Goal: Communication & Community: Answer question/provide support

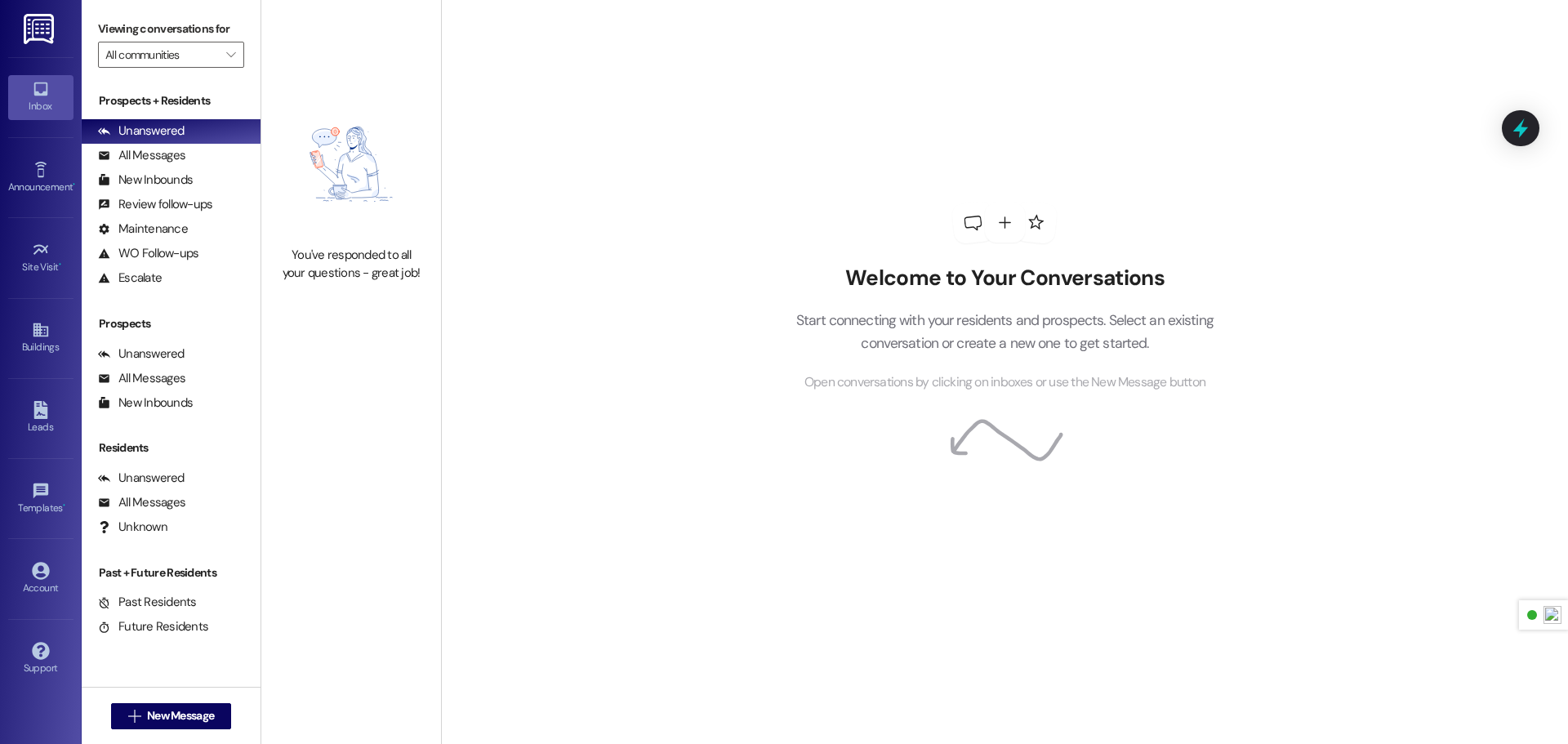
click at [46, 34] on img at bounding box center [41, 29] width 34 height 30
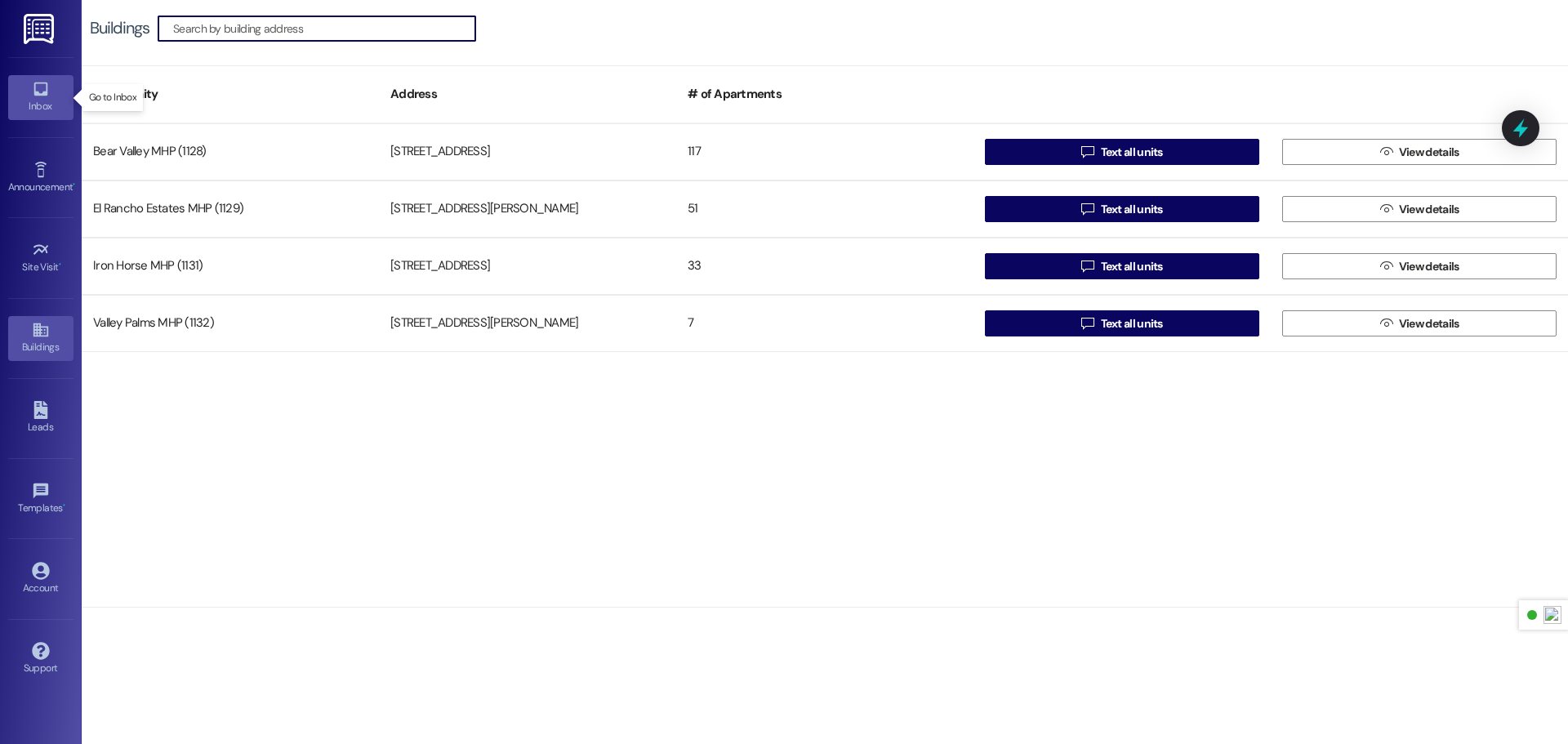
click at [47, 93] on icon at bounding box center [41, 89] width 18 height 18
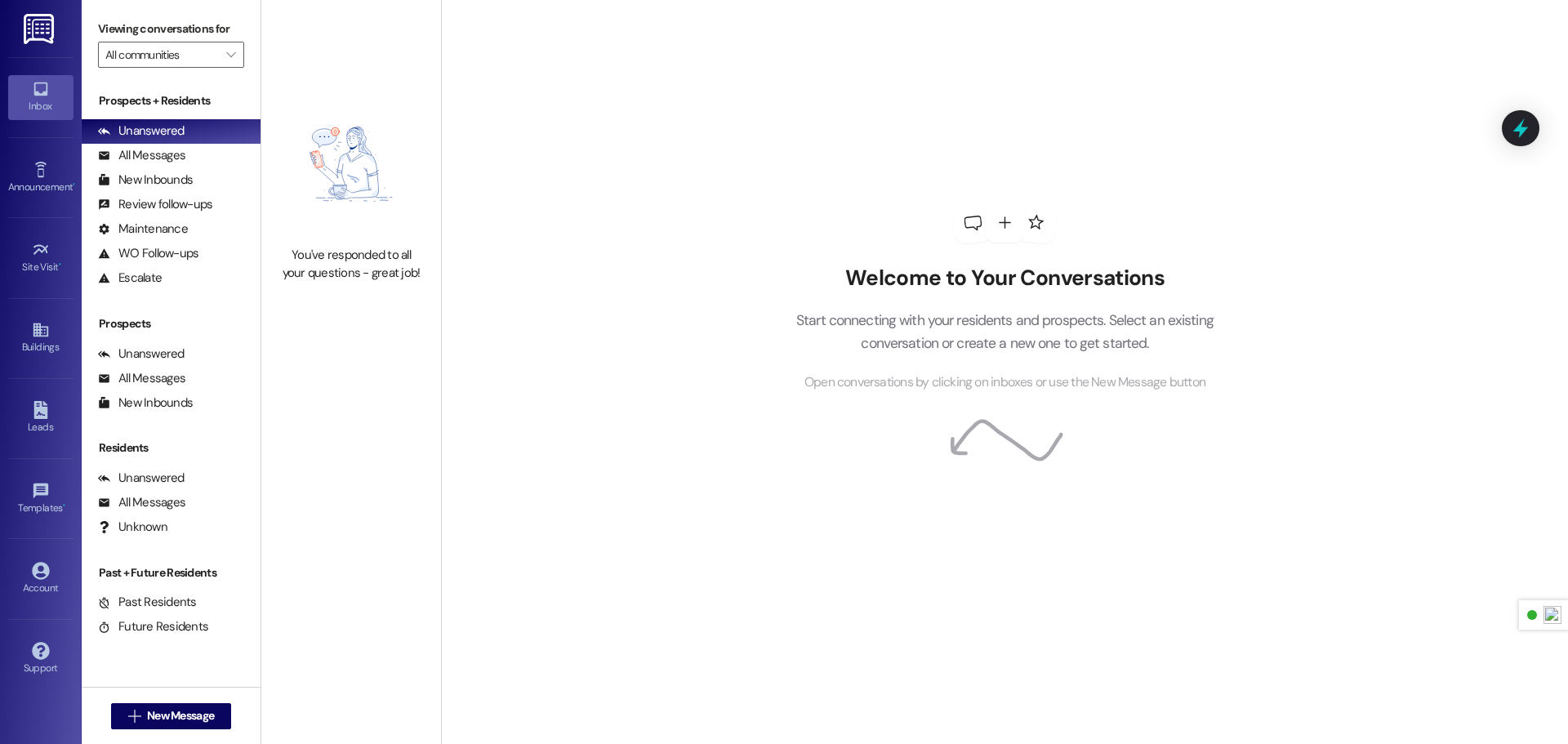
click at [55, 28] on img at bounding box center [41, 29] width 34 height 30
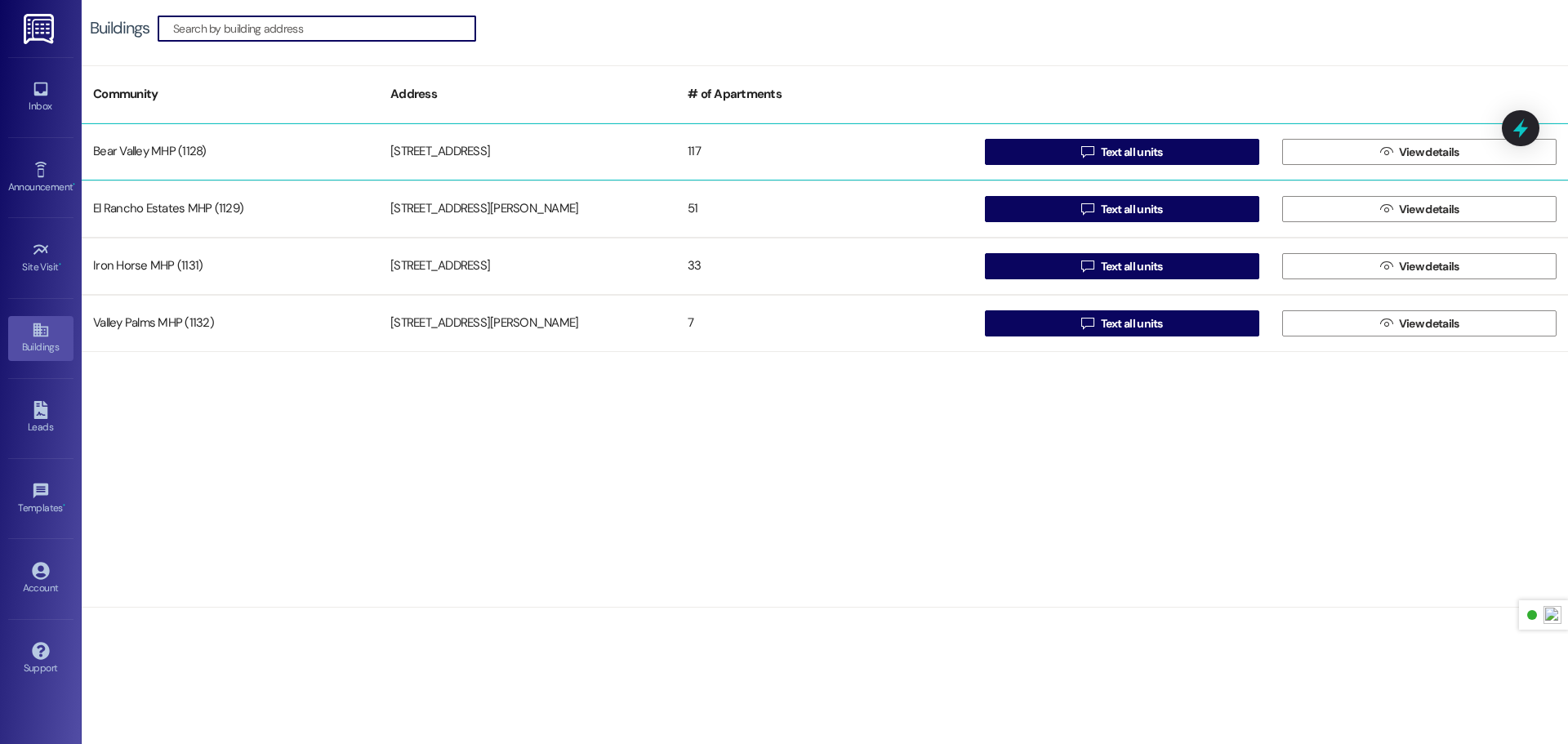
click at [275, 153] on div "Bear Valley MHP (1128)" at bounding box center [231, 151] width 297 height 33
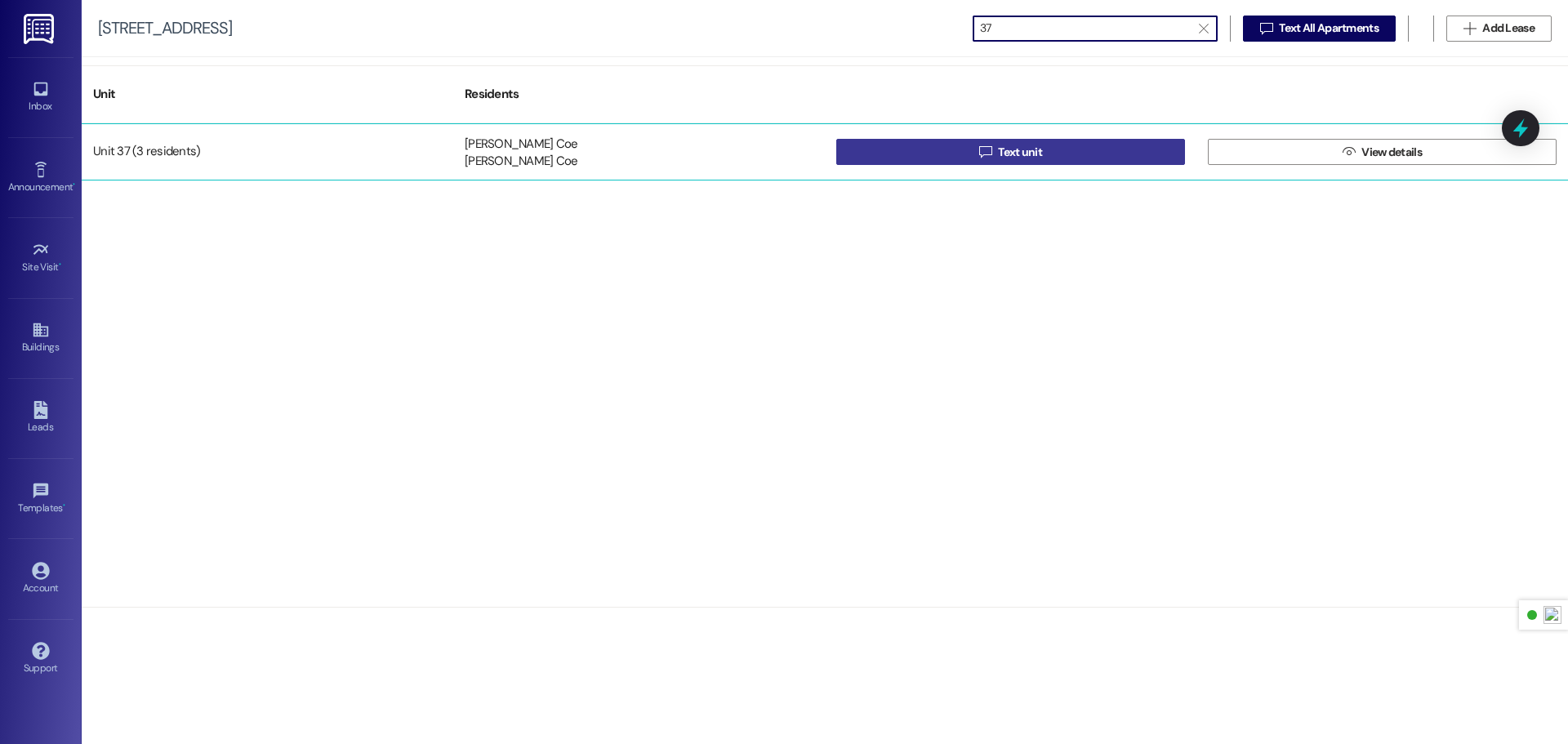
type input "37"
click at [1007, 164] on button " Text unit" at bounding box center [1011, 151] width 349 height 26
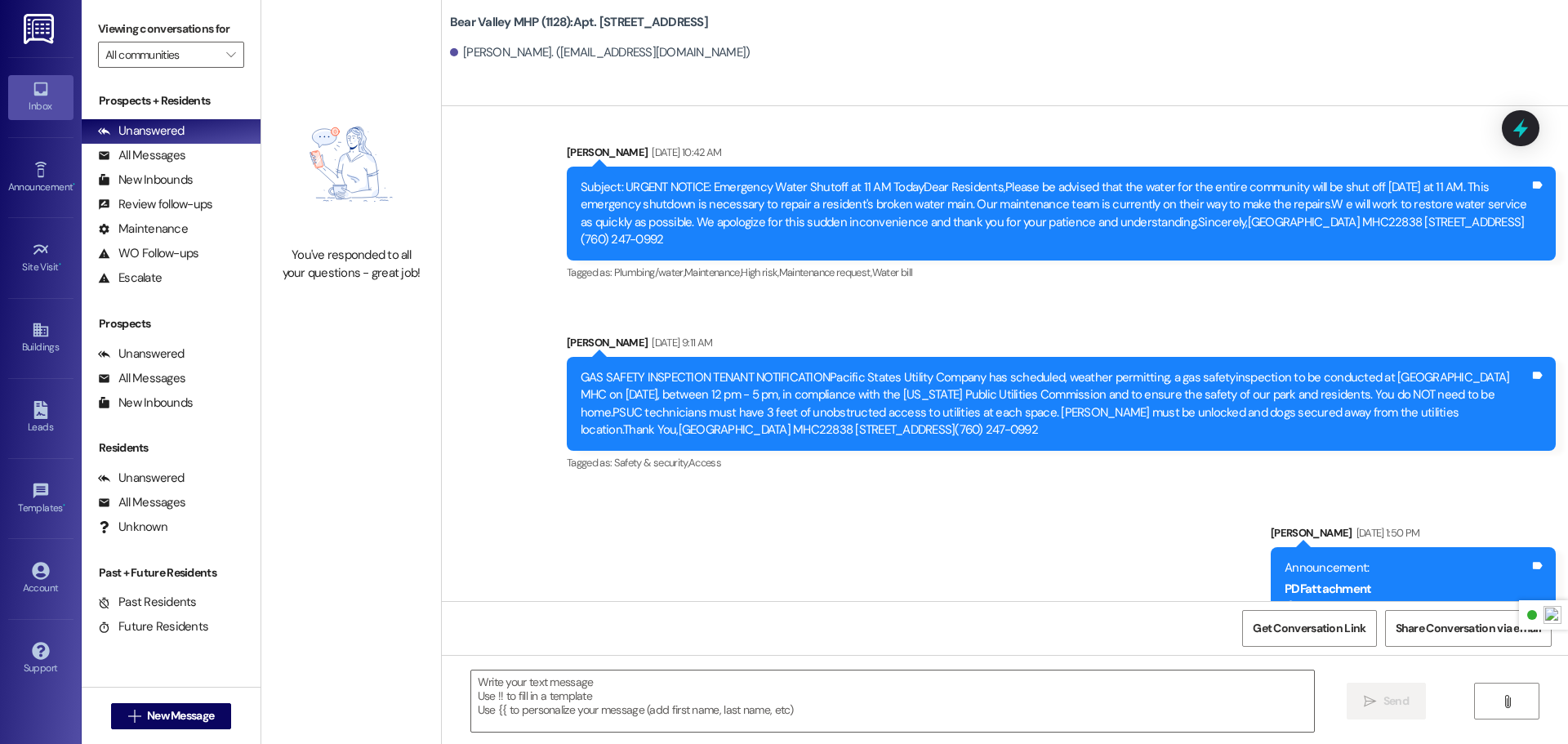
scroll to position [15511, 0]
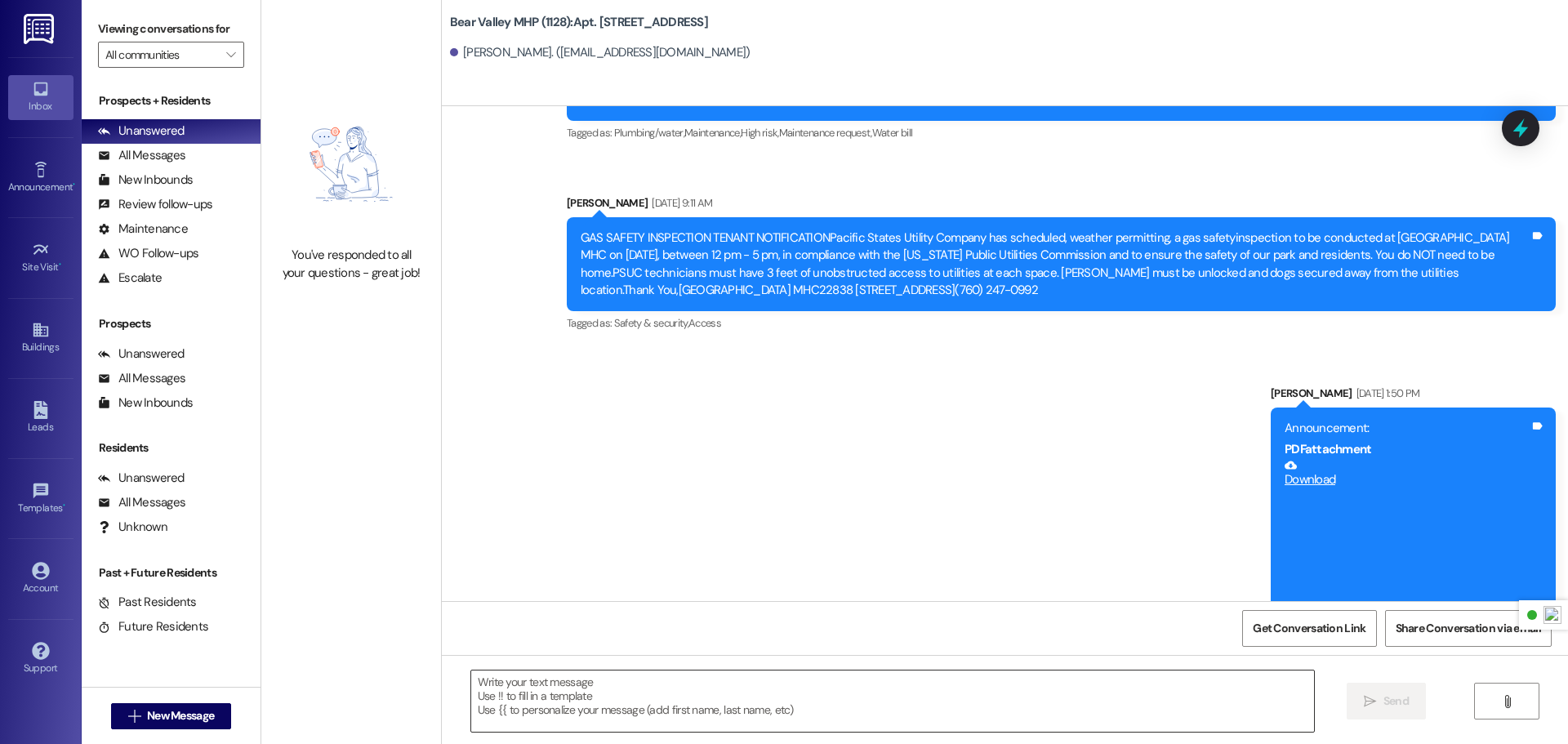
click at [650, 688] on textarea at bounding box center [892, 700] width 843 height 61
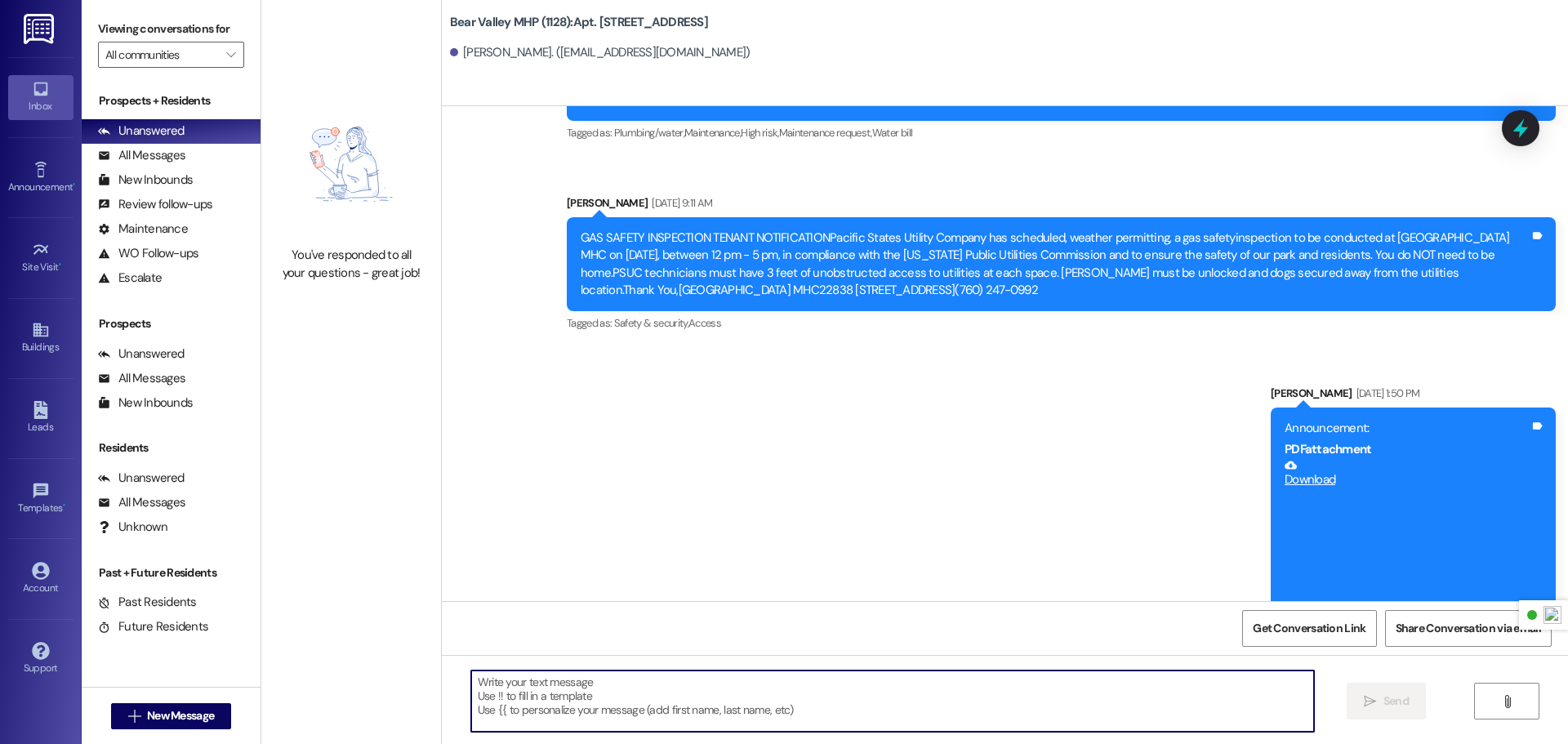
paste textarea "Subject: Update on Your Work Order - Outside Light Dear Resident, Please be adv…"
click at [695, 704] on textarea "Subject: Update on Your Work Order - Outside Light Dear Resident, Please be adv…" at bounding box center [892, 700] width 843 height 61
type textarea "Subject: Update on Your Work Order - Outside Light Dear Resident, Please be adv…"
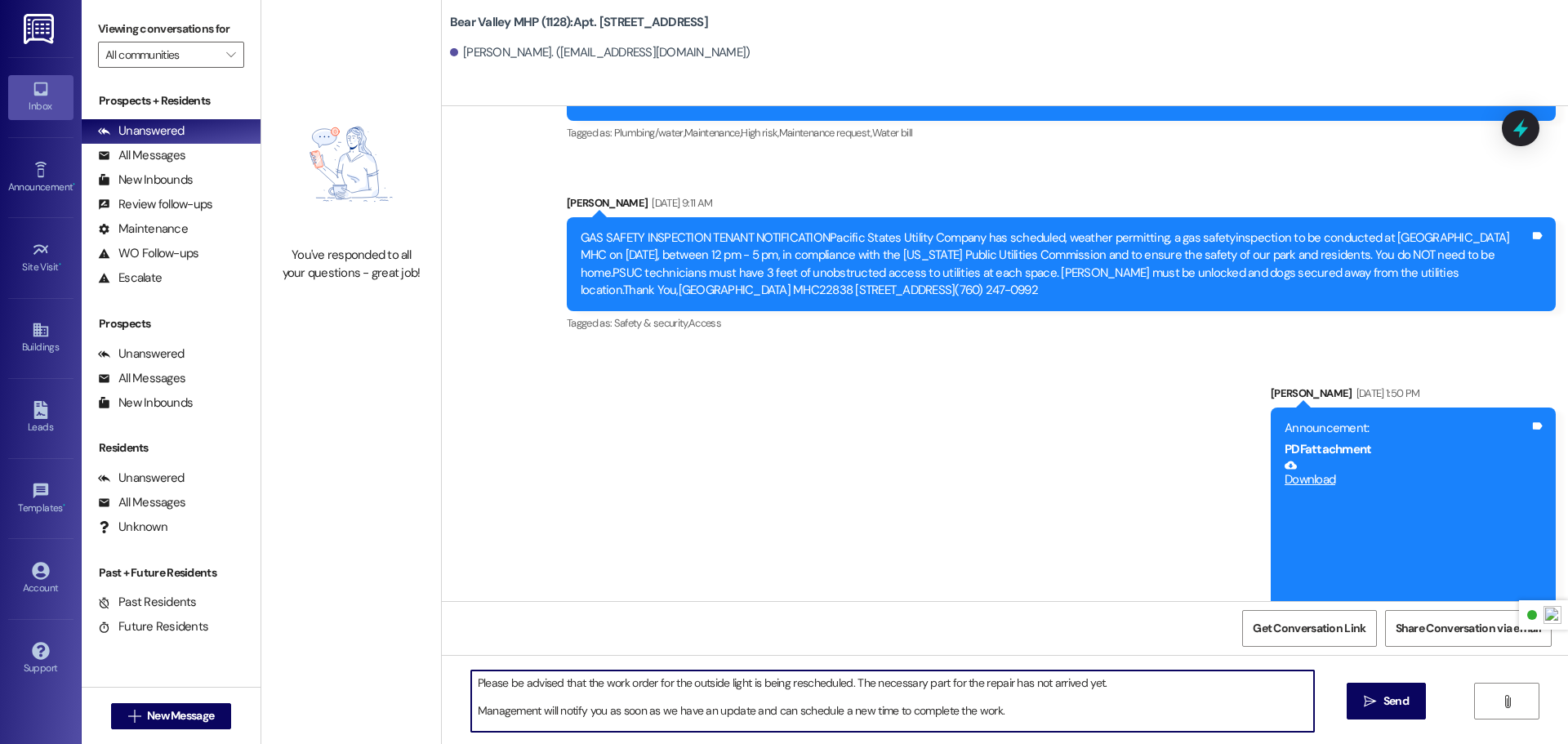
scroll to position [0, 0]
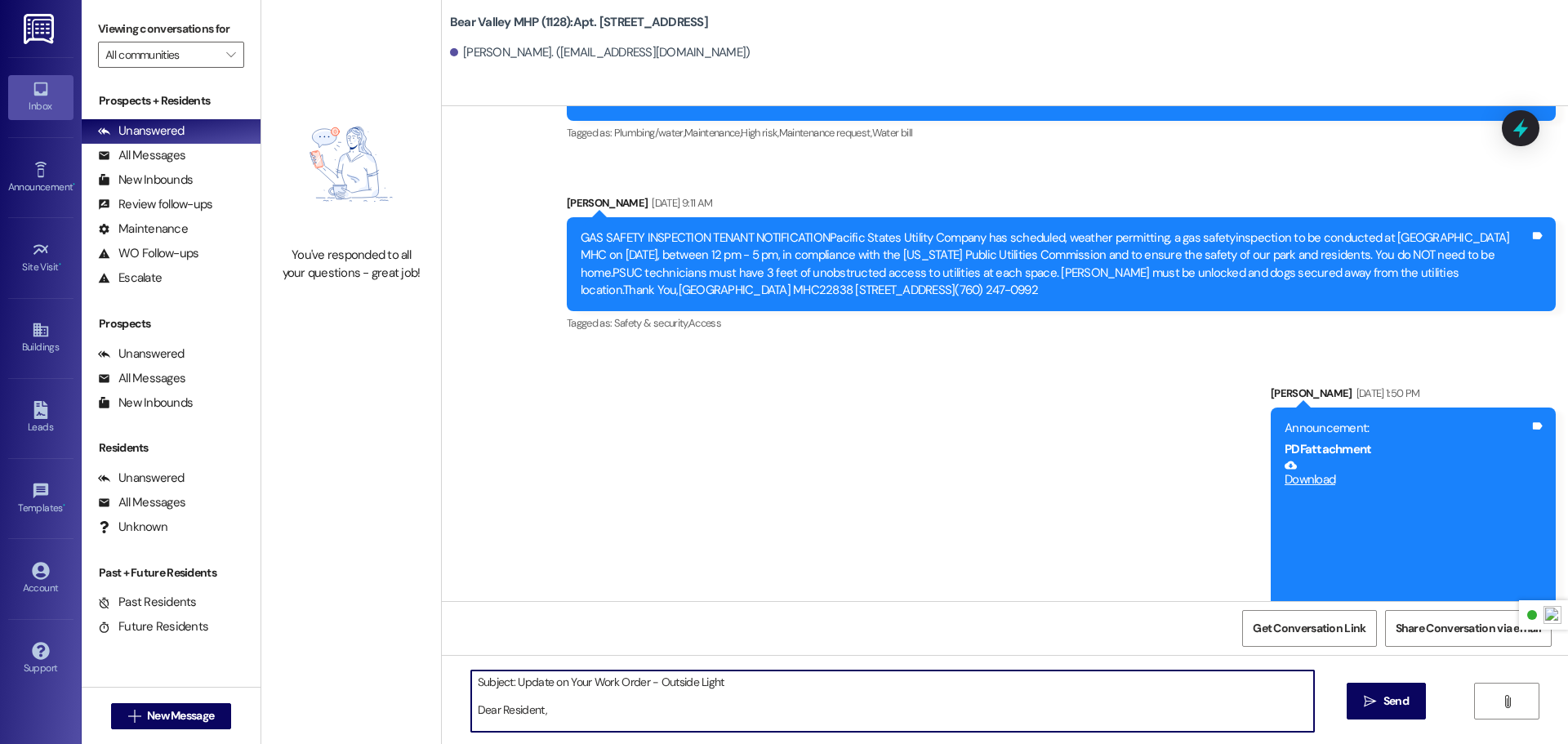
drag, startPoint x: 567, startPoint y: 722, endPoint x: 432, endPoint y: 653, distance: 151.6
click at [432, 653] on div "You've responded to all your questions - great job! Bear Valley MHP (1128): Apt…" at bounding box center [915, 372] width 1307 height 744
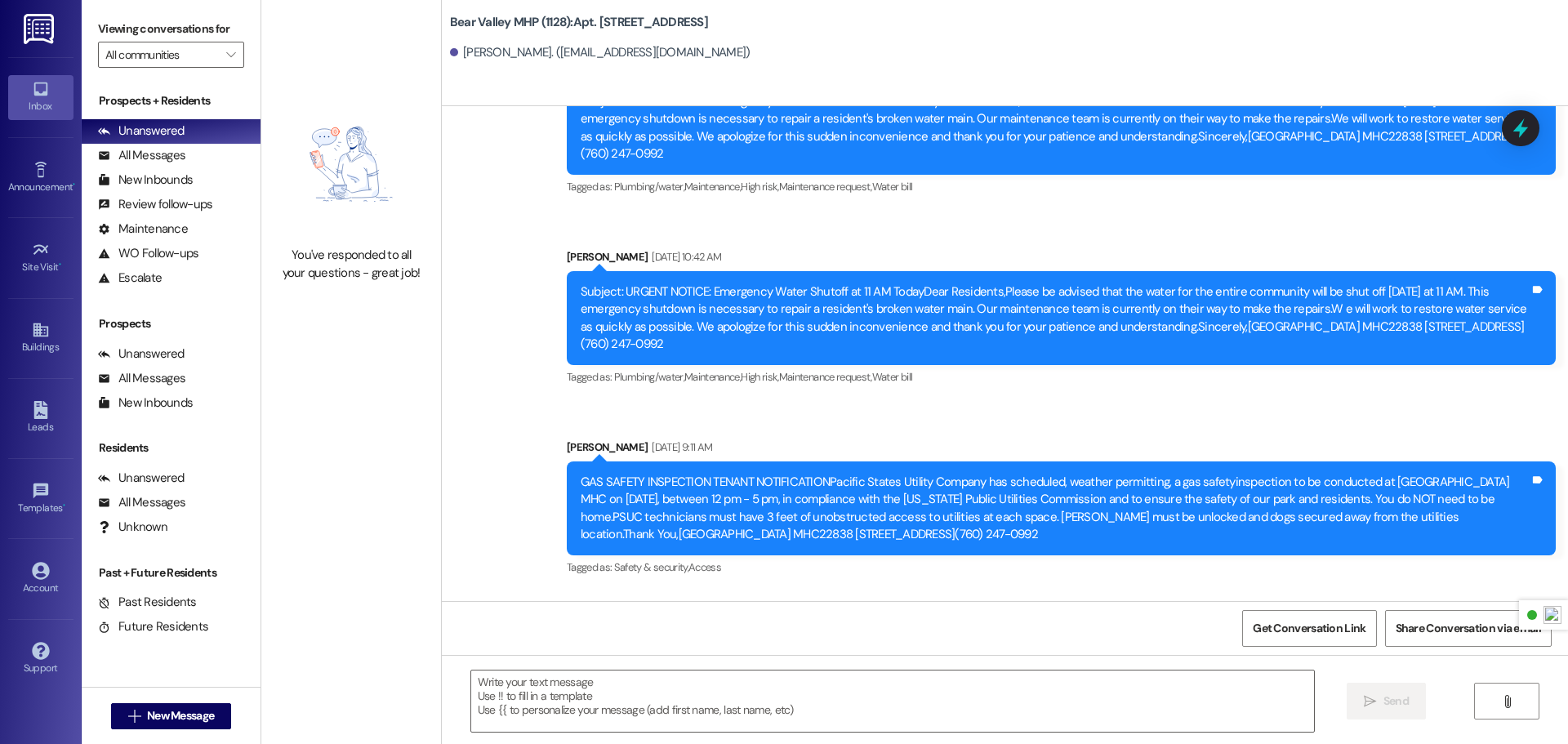
scroll to position [7167, 0]
